Goal: Obtain resource: Download file/media

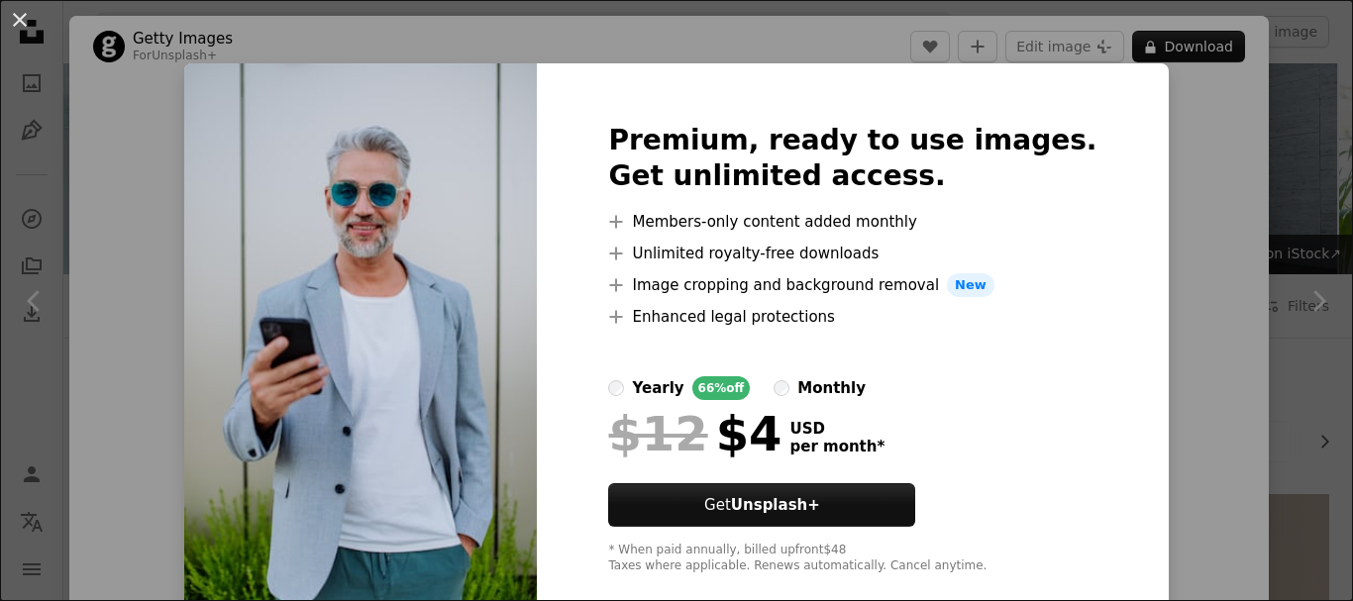
scroll to position [5038, 0]
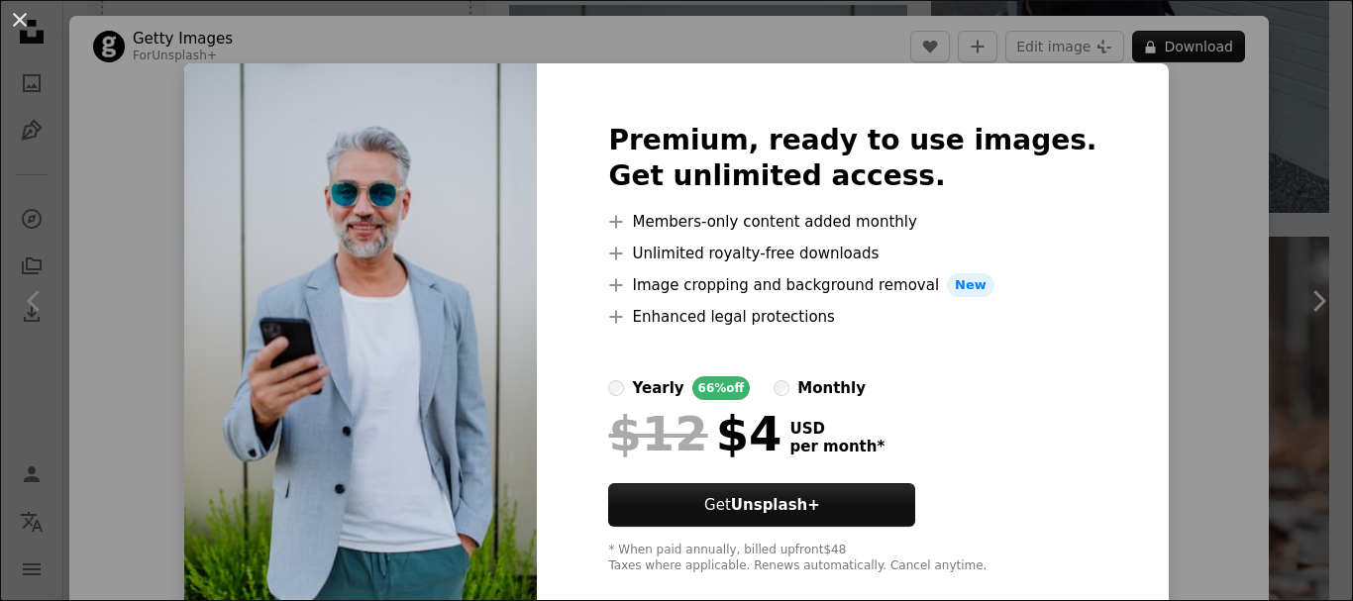
click at [1172, 99] on div "An X shape Premium, ready to use images. Get unlimited access. A plus sign Memb…" at bounding box center [676, 300] width 1353 height 601
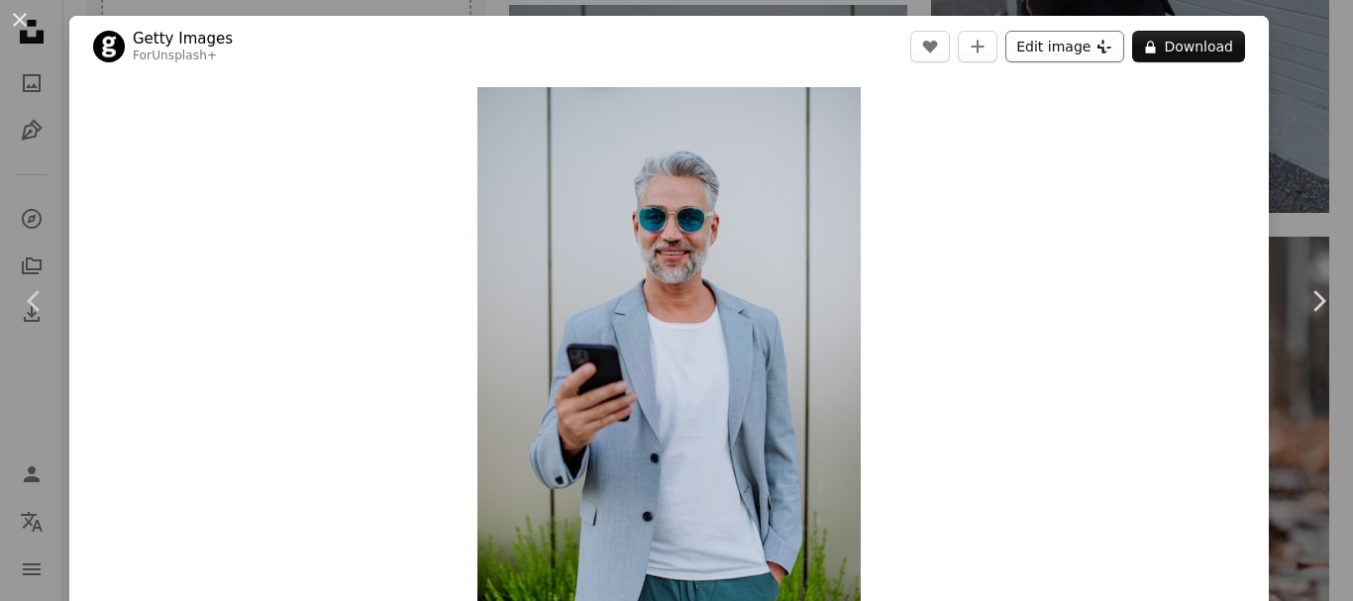
click at [1050, 37] on button "Edit image Plus sign for Unsplash+" at bounding box center [1065, 47] width 119 height 32
click at [1080, 47] on button "Edit image Plus sign for Unsplash+" at bounding box center [1065, 47] width 119 height 32
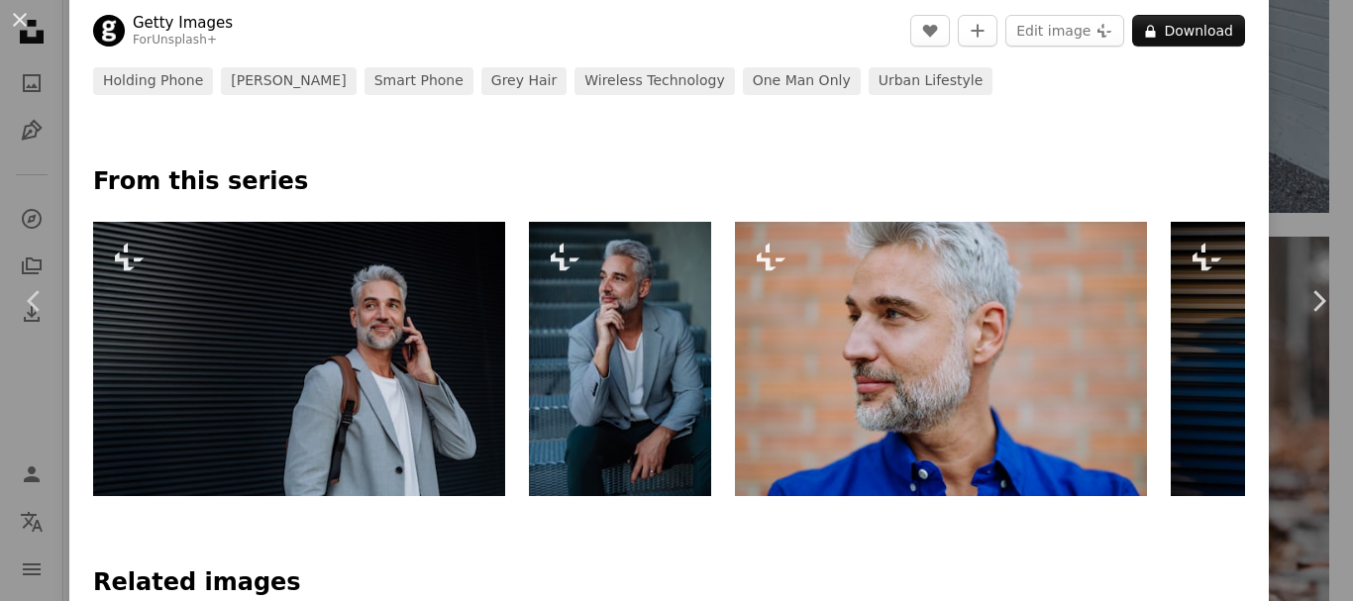
scroll to position [857, 0]
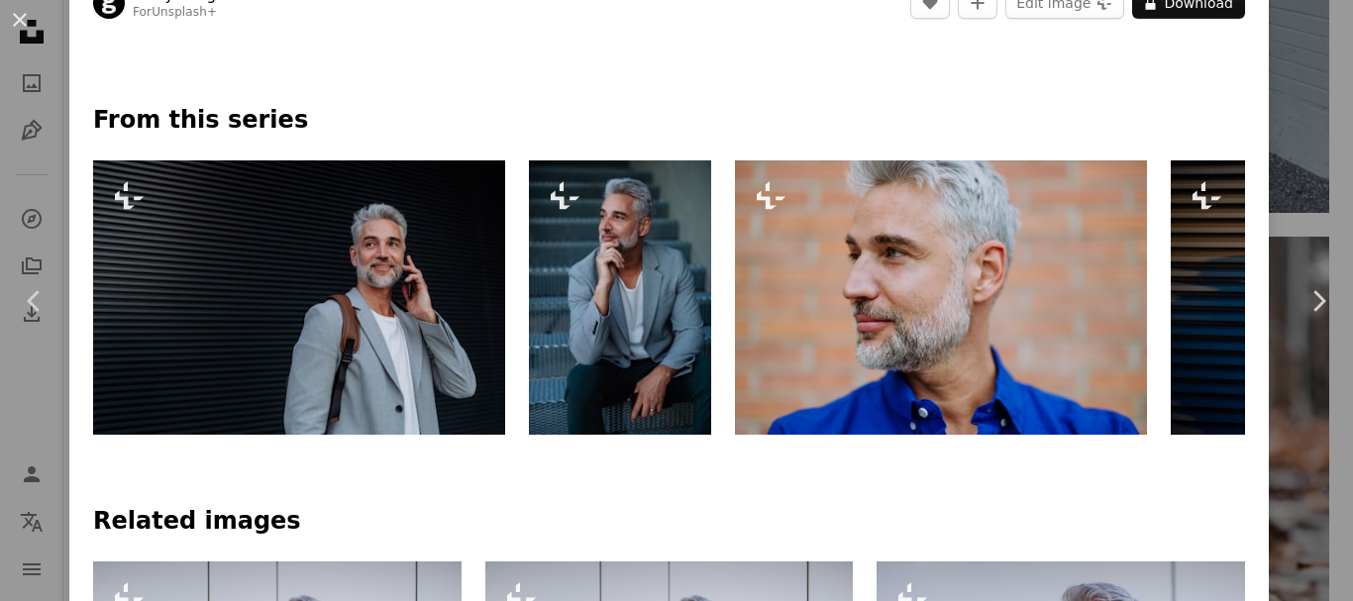
click at [399, 344] on img at bounding box center [299, 298] width 412 height 274
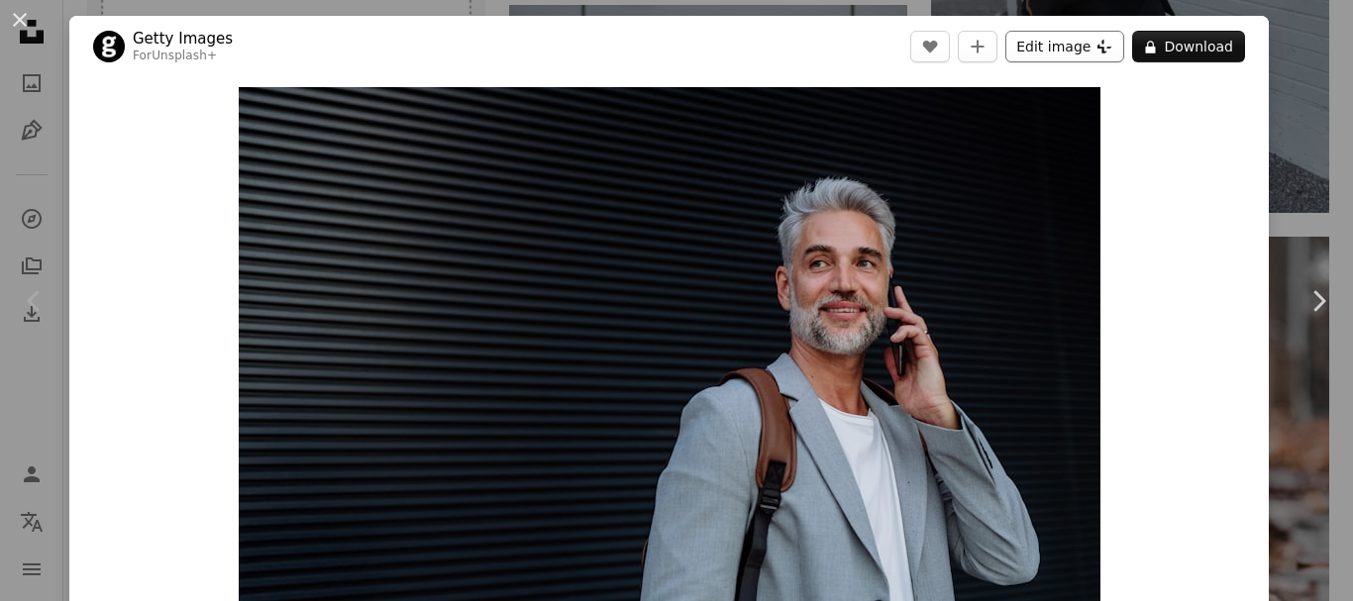
click at [1026, 49] on button "Edit image Plus sign for Unsplash+" at bounding box center [1065, 47] width 119 height 32
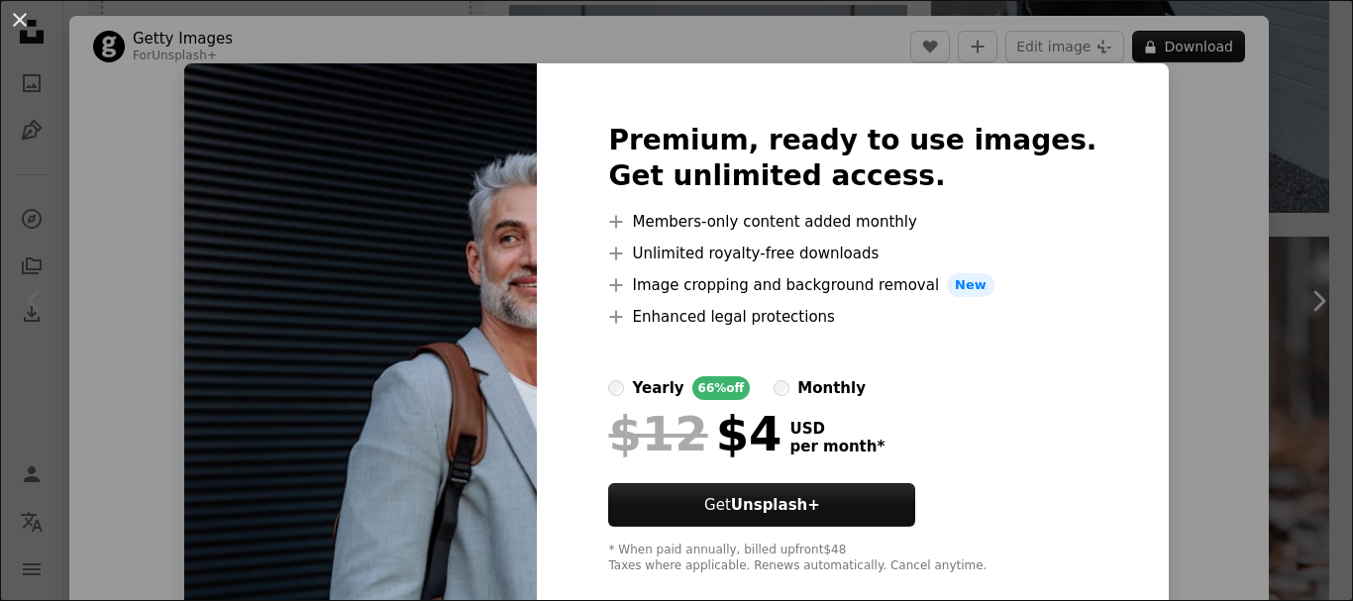
click at [1240, 196] on div "An X shape Premium, ready to use images. Get unlimited access. A plus sign Memb…" at bounding box center [676, 300] width 1353 height 601
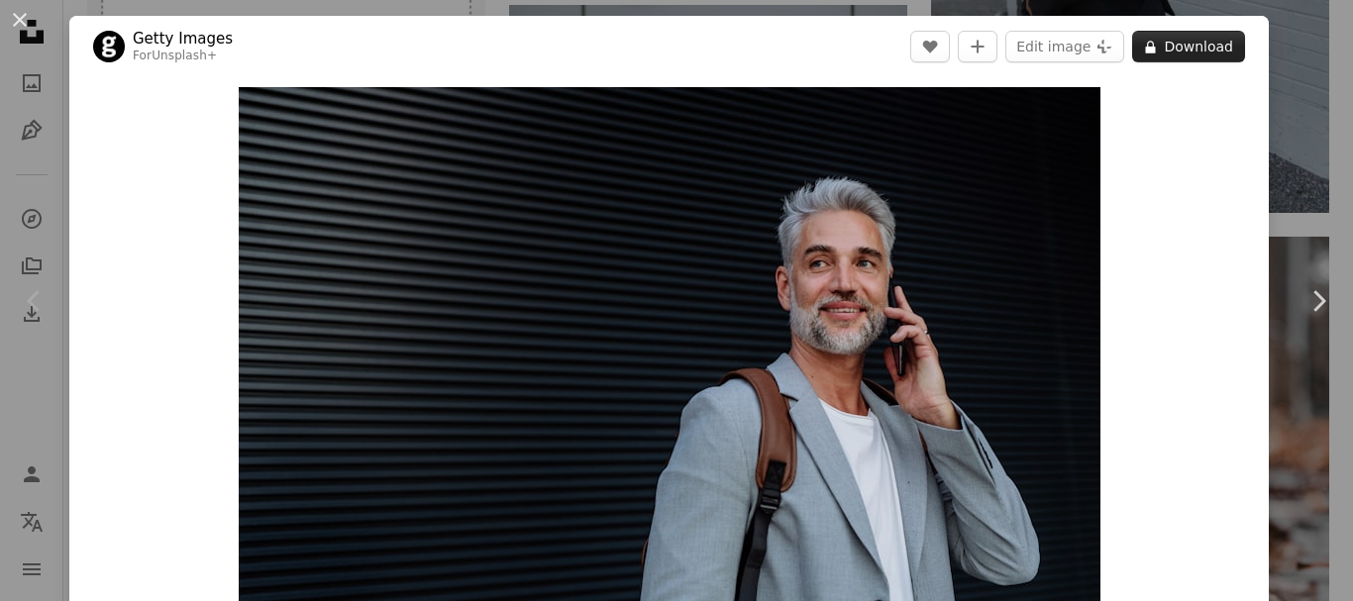
click at [1228, 46] on button "A lock Download" at bounding box center [1189, 47] width 113 height 32
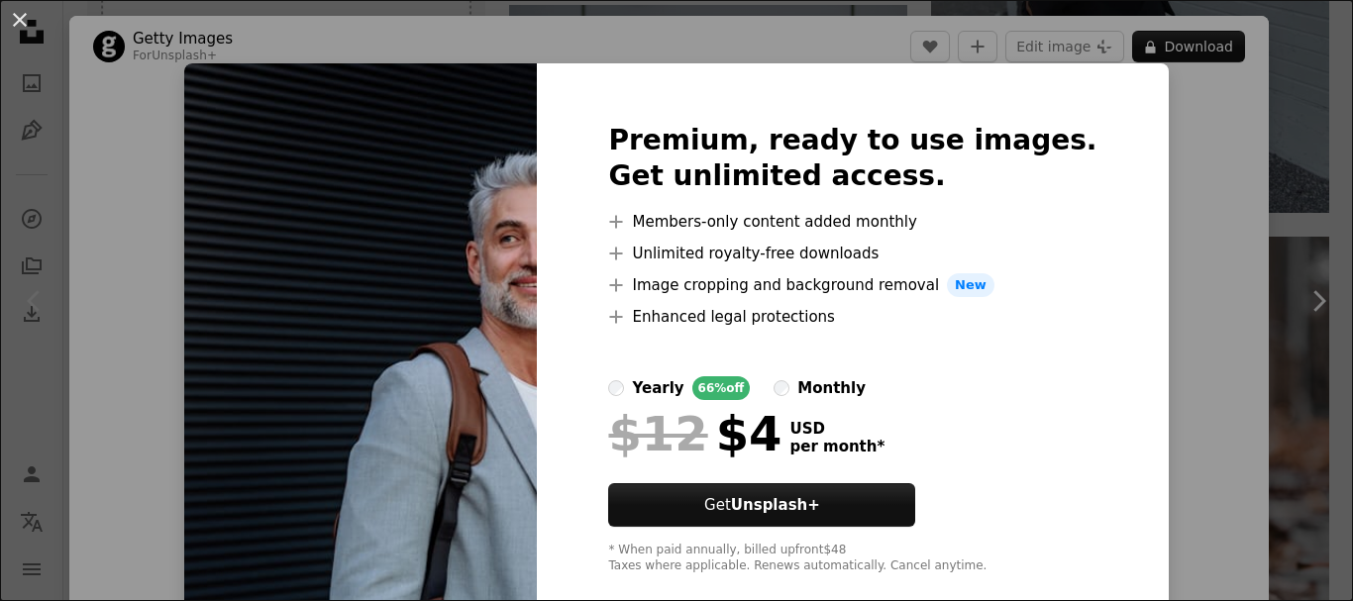
click at [1130, 125] on div "An X shape Premium, ready to use images. Get unlimited access. A plus sign Memb…" at bounding box center [676, 300] width 1353 height 601
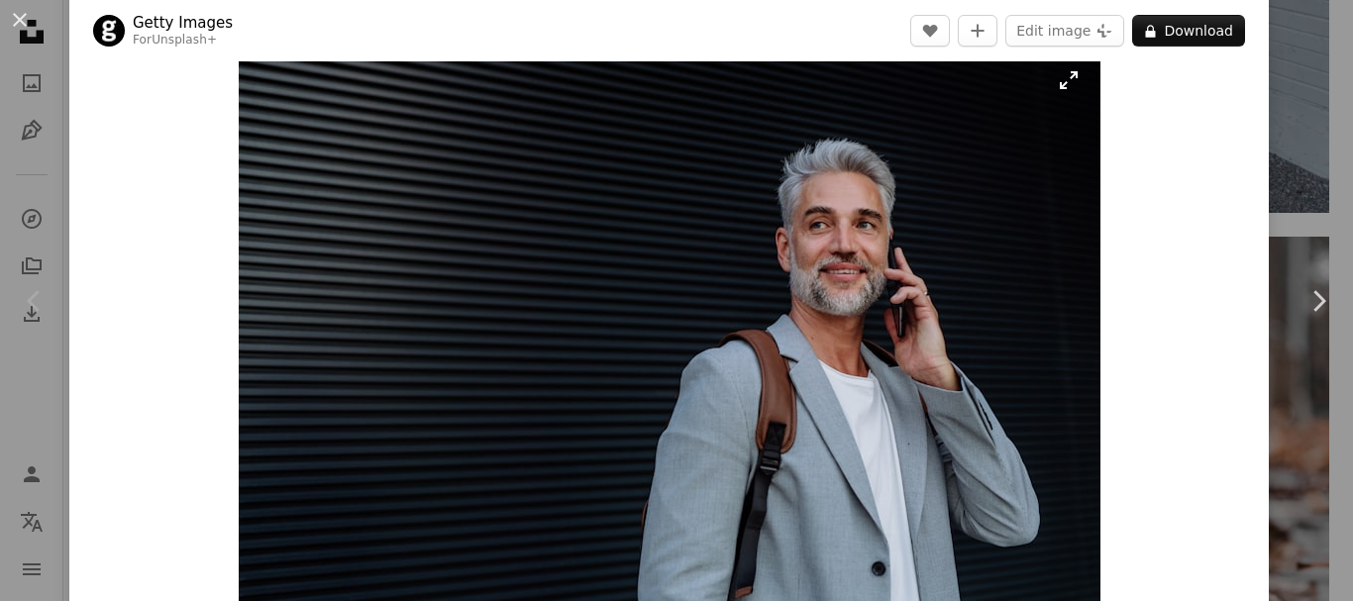
scroll to position [99, 0]
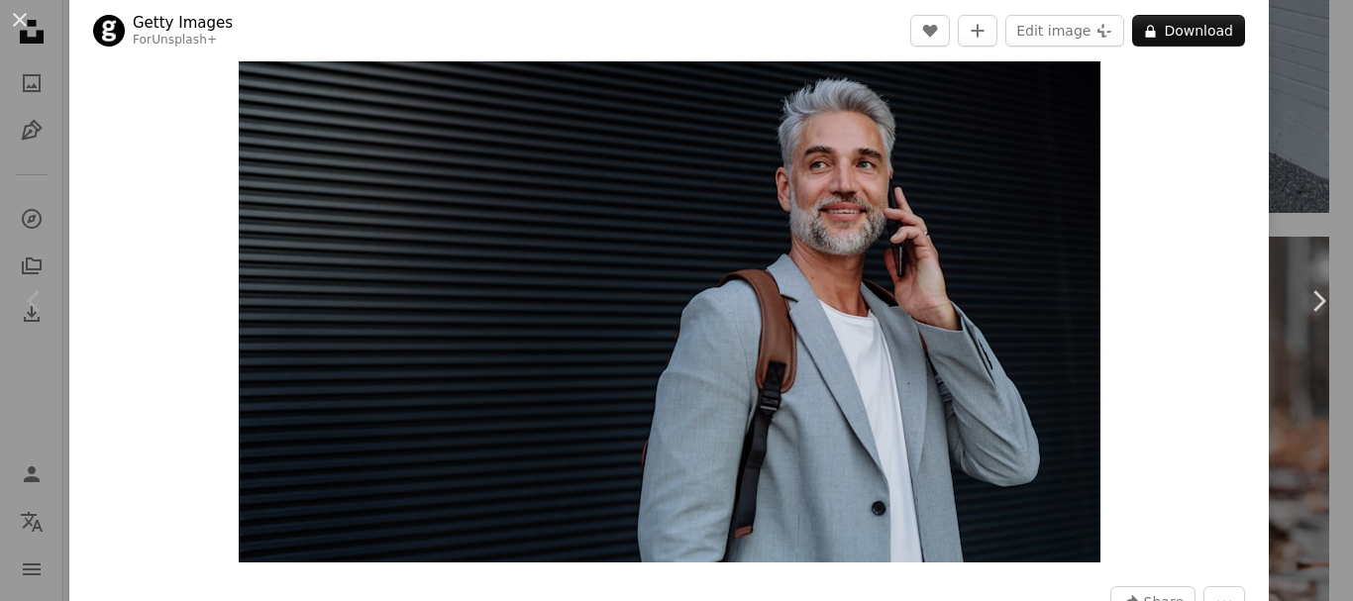
click at [764, 254] on img "Zoom in on this image" at bounding box center [670, 275] width 862 height 575
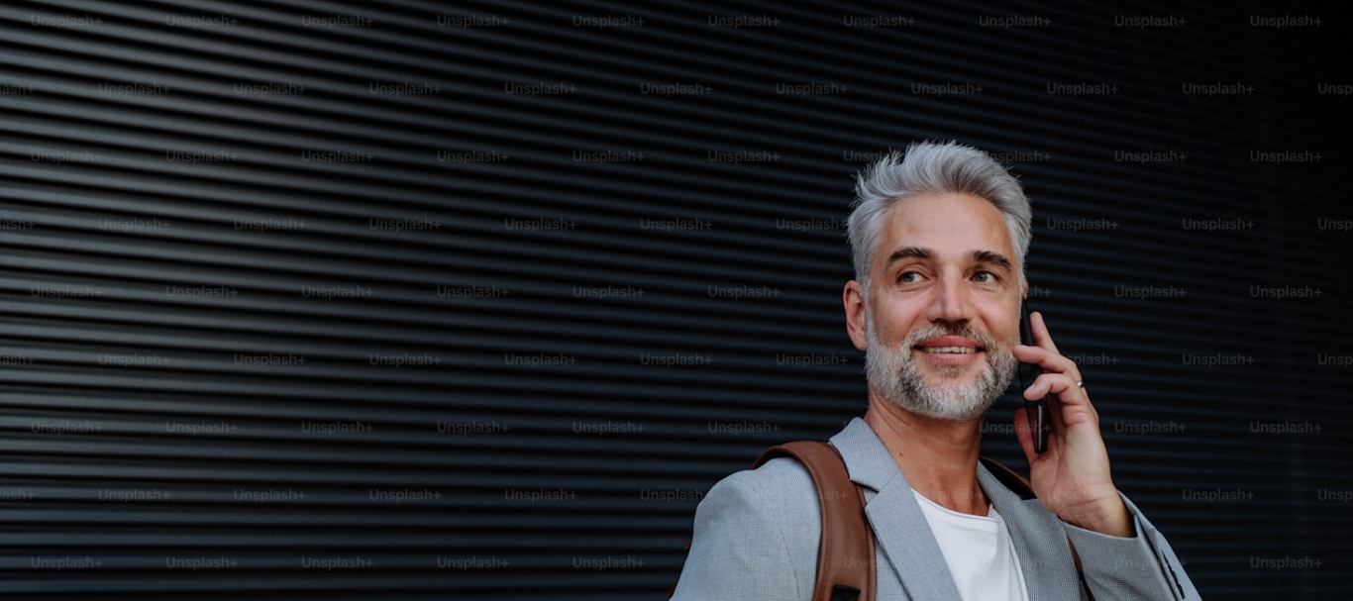
scroll to position [142, 0]
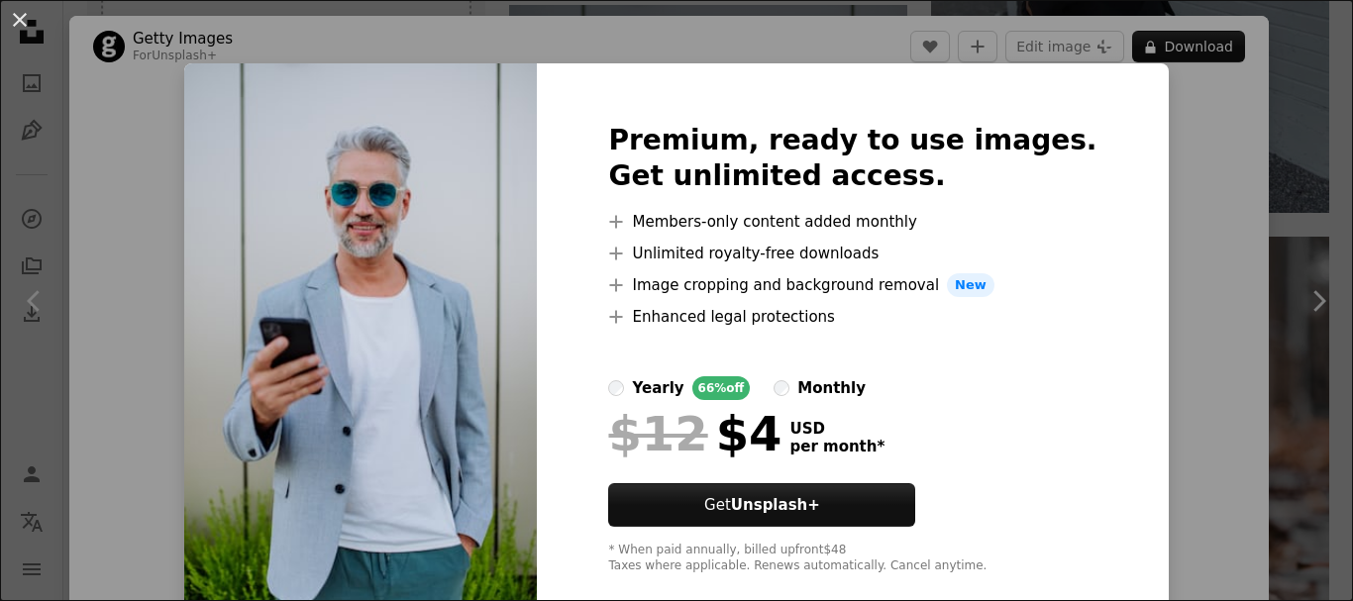
click at [1228, 267] on div "An X shape Premium, ready to use images. Get unlimited access. A plus sign Memb…" at bounding box center [676, 300] width 1353 height 601
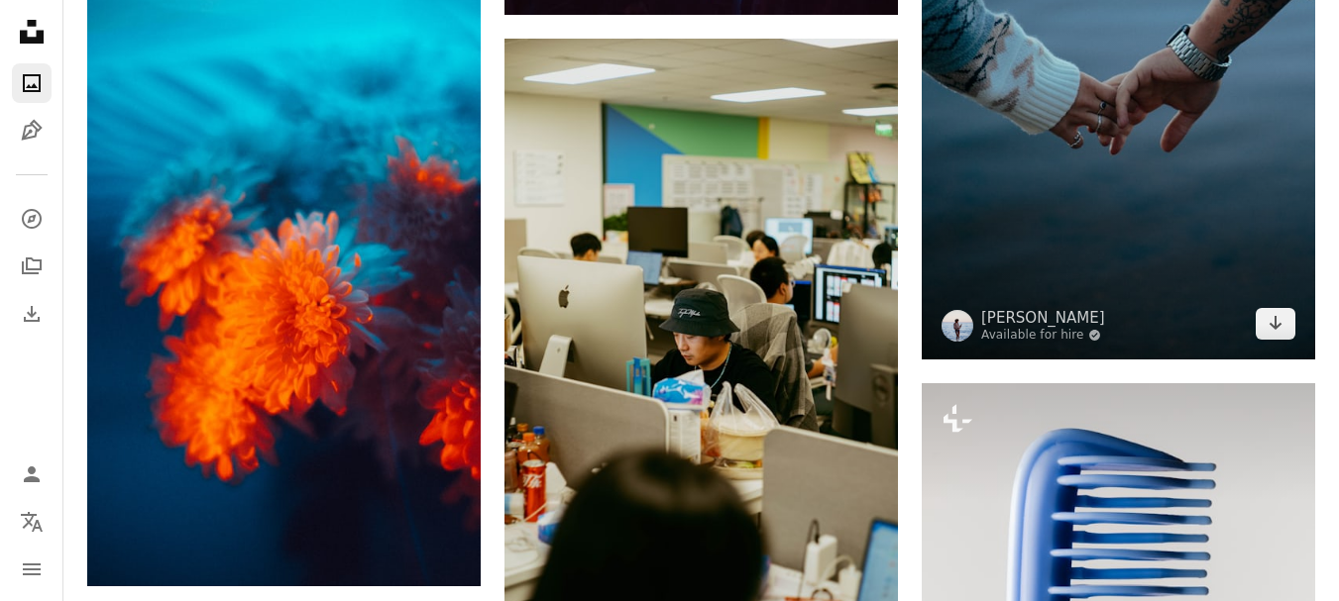
scroll to position [1189, 0]
